Goal: Task Accomplishment & Management: Manage account settings

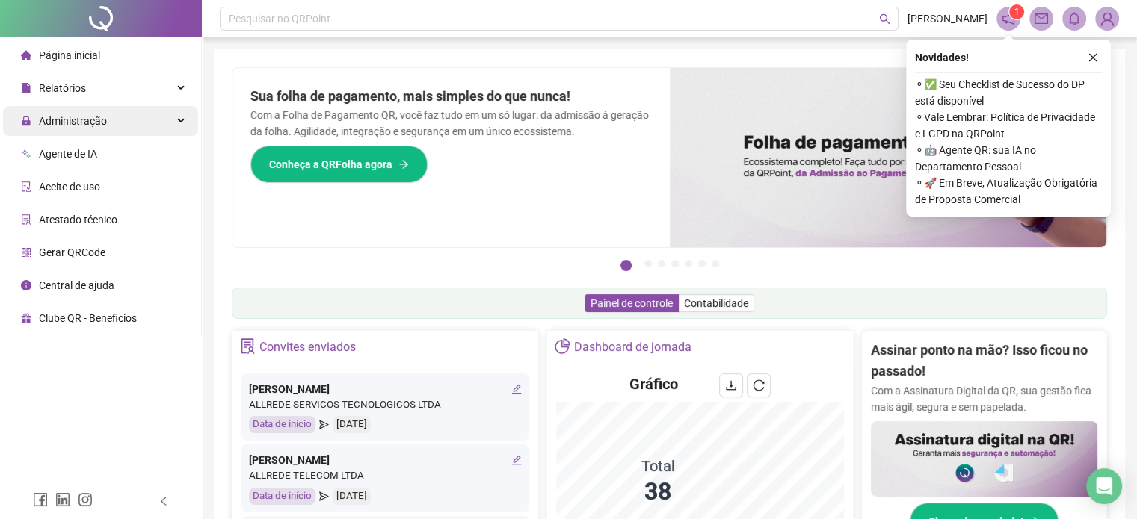
click at [182, 114] on div "Administração" at bounding box center [100, 121] width 195 height 30
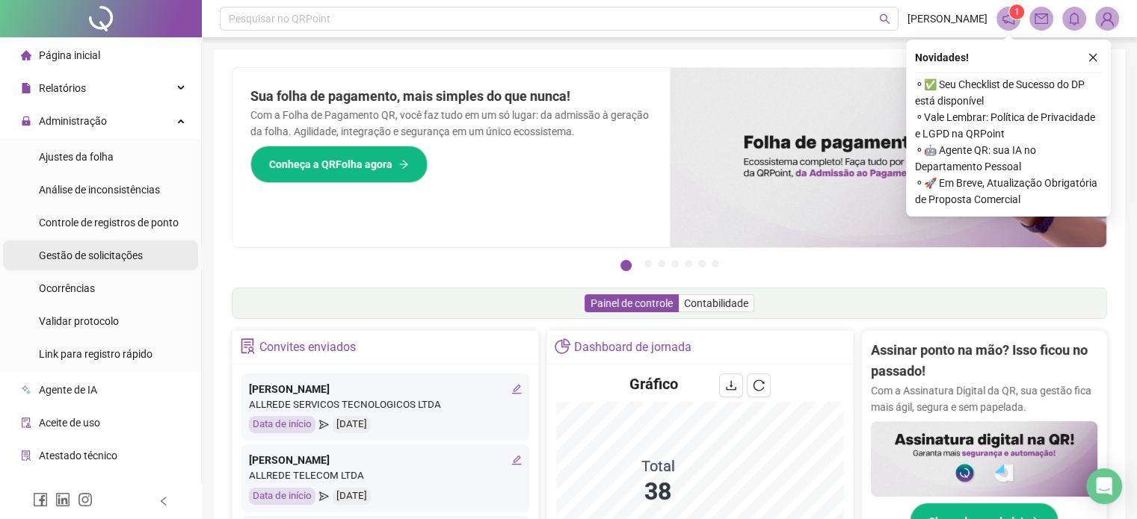
click at [82, 257] on span "Gestão de solicitações" at bounding box center [91, 256] width 104 height 12
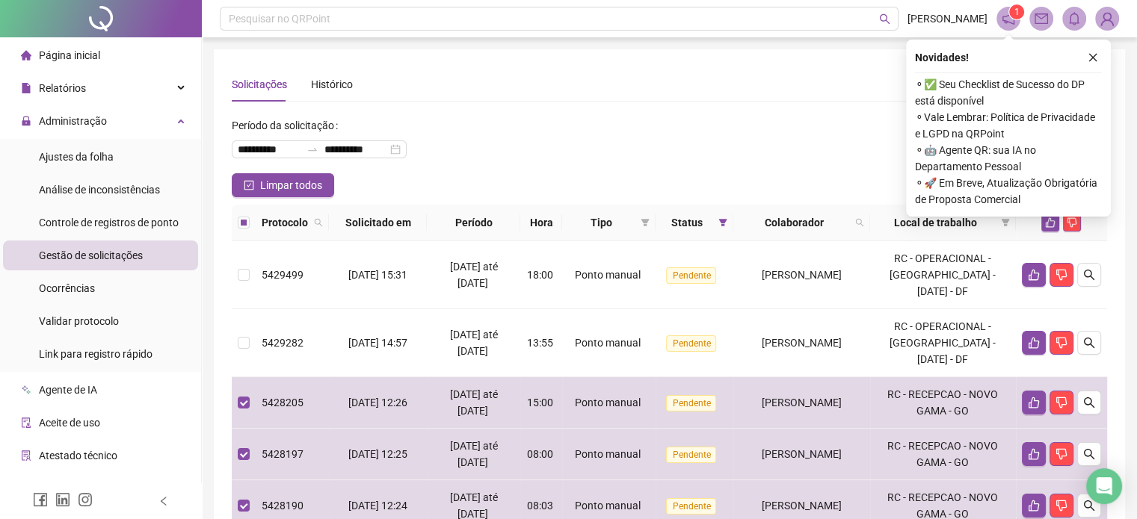
click at [1097, 61] on icon "close" at bounding box center [1093, 57] width 10 height 10
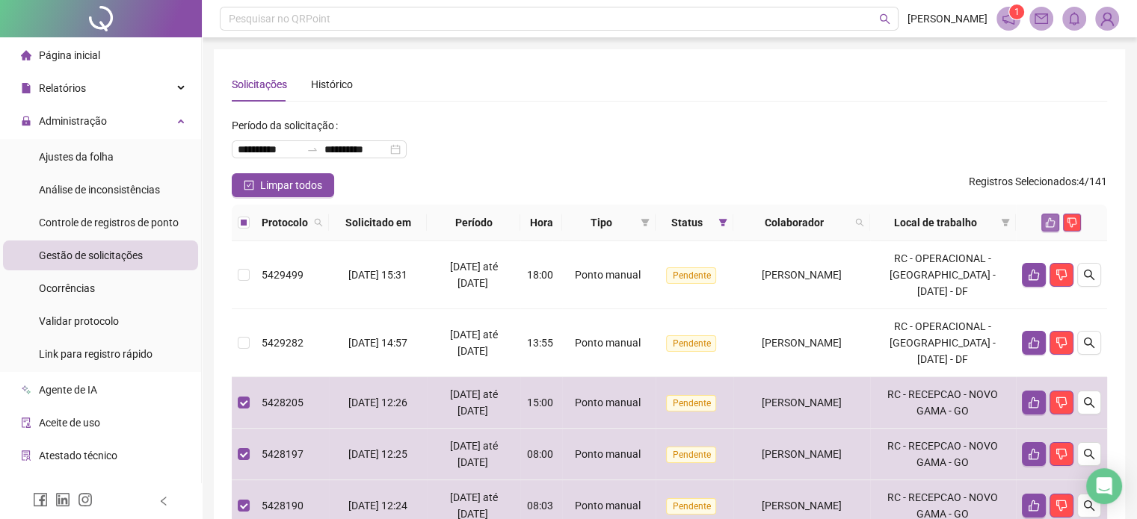
click at [1049, 223] on icon "like" at bounding box center [1050, 223] width 10 height 10
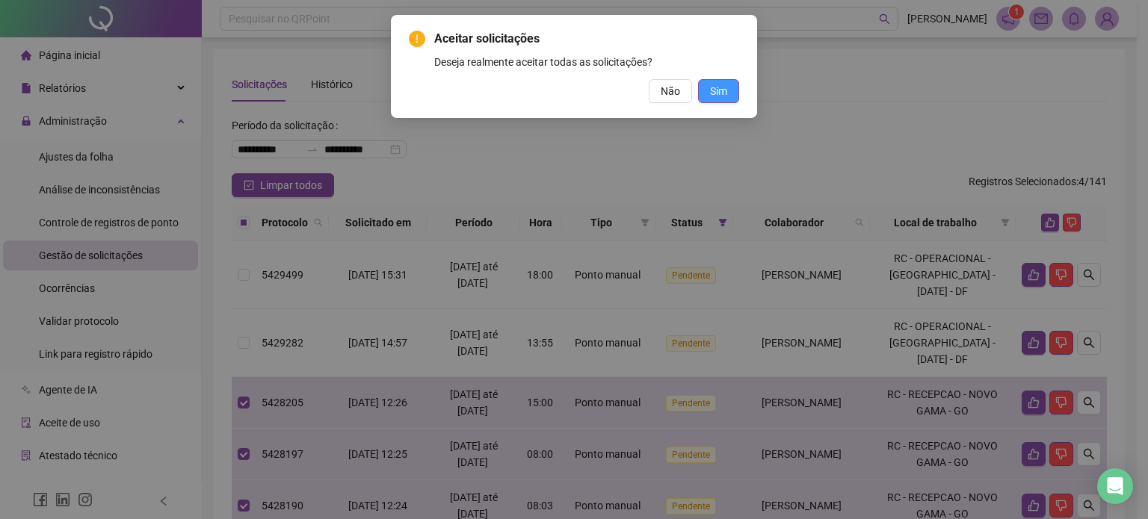
click at [719, 88] on span "Sim" at bounding box center [718, 91] width 17 height 16
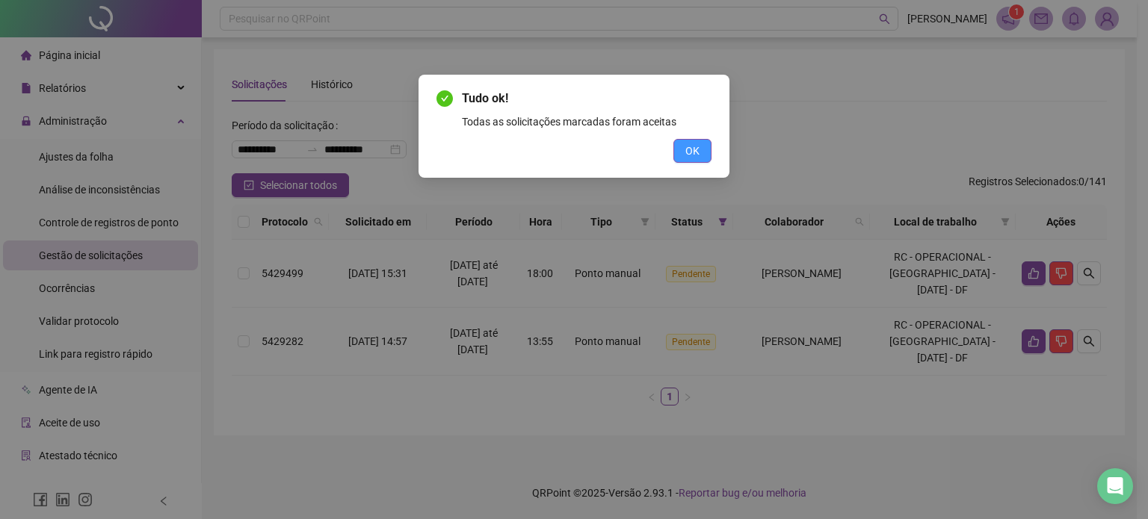
click at [697, 152] on span "OK" at bounding box center [692, 151] width 14 height 16
